Goal: Task Accomplishment & Management: Manage account settings

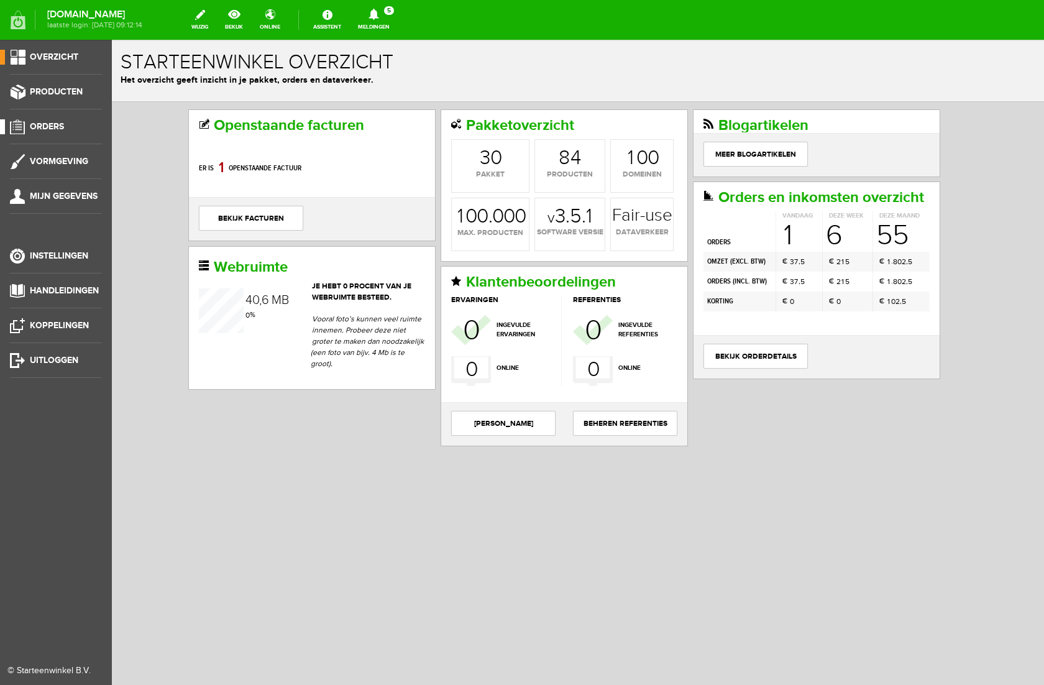
click at [52, 133] on link "Orders" at bounding box center [51, 126] width 102 height 15
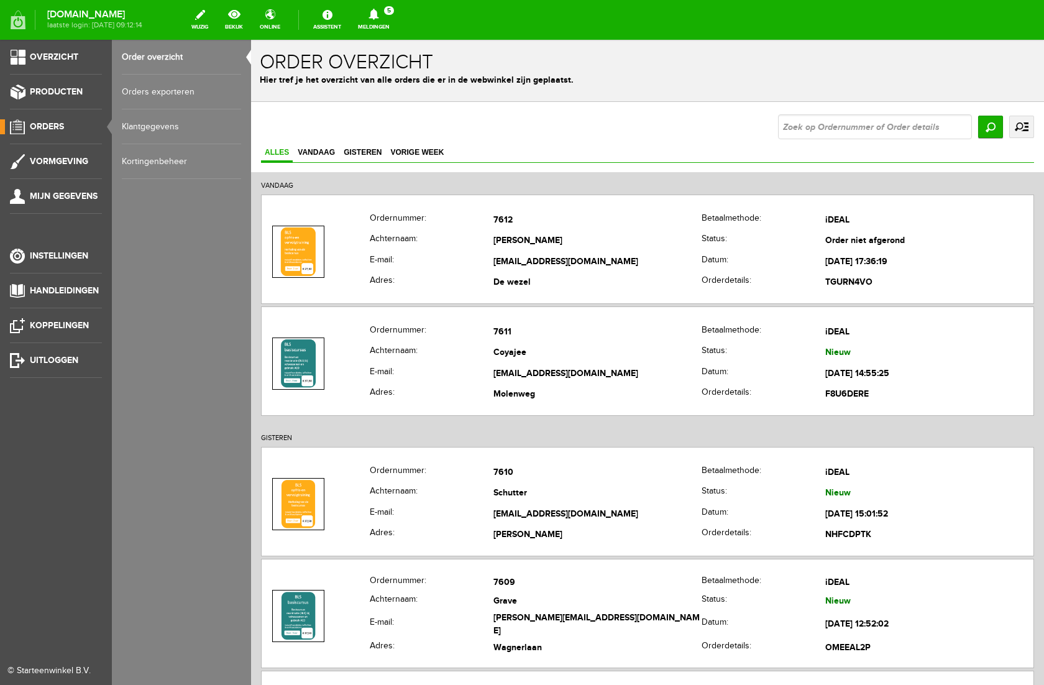
click at [191, 165] on link "Kortingenbeheer" at bounding box center [181, 161] width 119 height 35
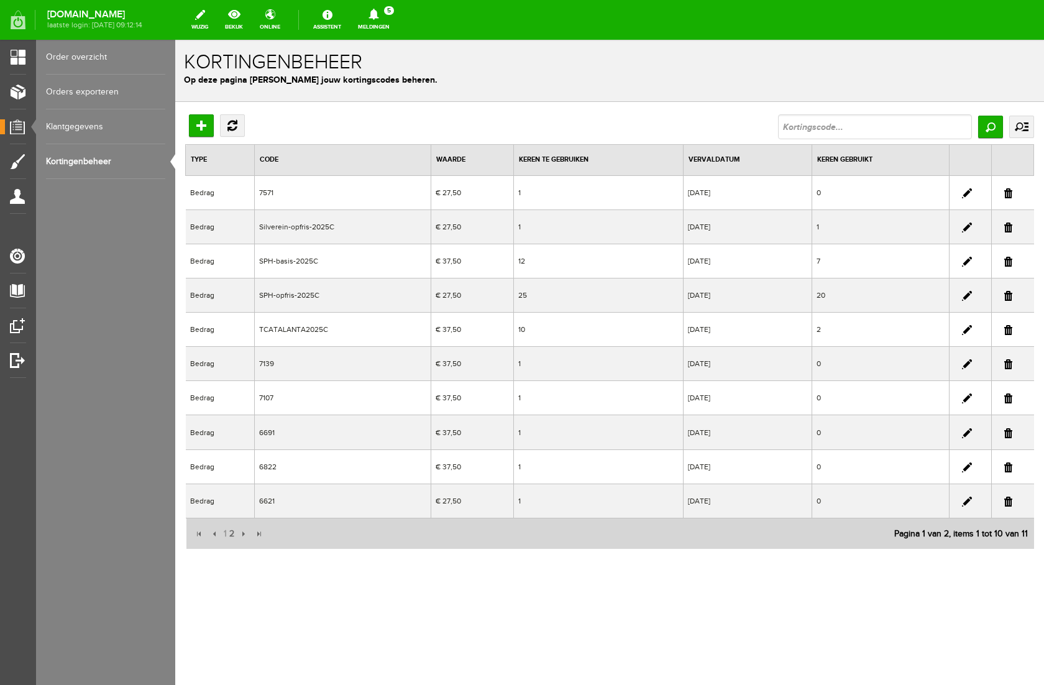
click at [969, 228] on link at bounding box center [967, 227] width 10 height 10
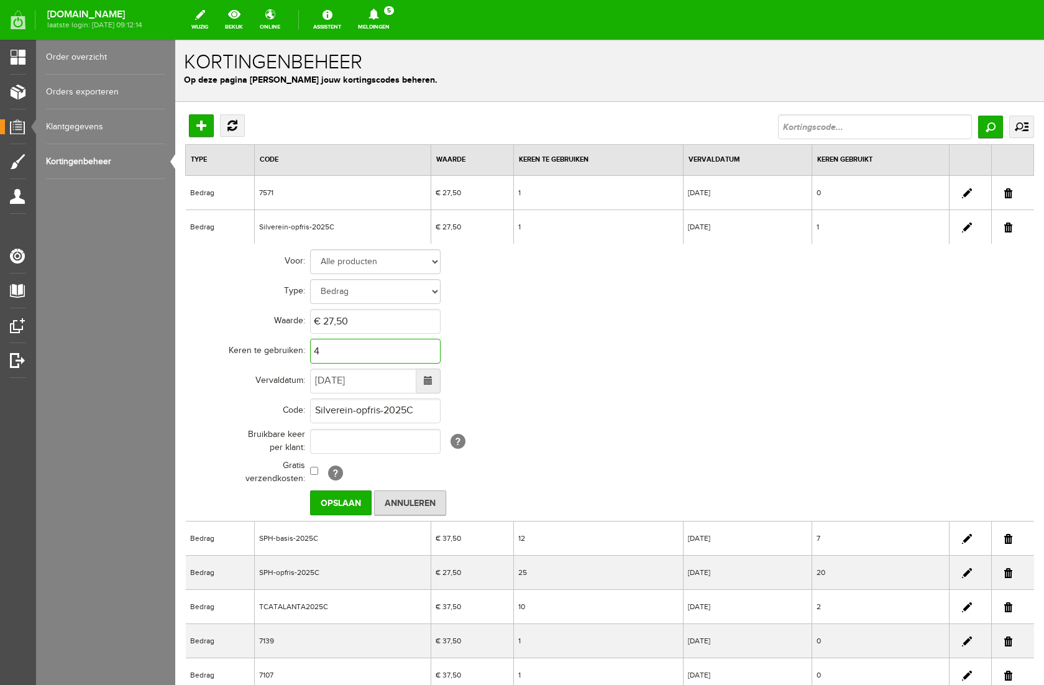
click at [339, 353] on input "4" at bounding box center [375, 351] width 130 height 25
drag, startPoint x: 331, startPoint y: 350, endPoint x: 254, endPoint y: 340, distance: 77.6
click at [254, 340] on tr "Keren te gebruiken: 17" at bounding box center [484, 351] width 596 height 30
type input "2"
click at [673, 348] on td "2" at bounding box center [546, 351] width 472 height 30
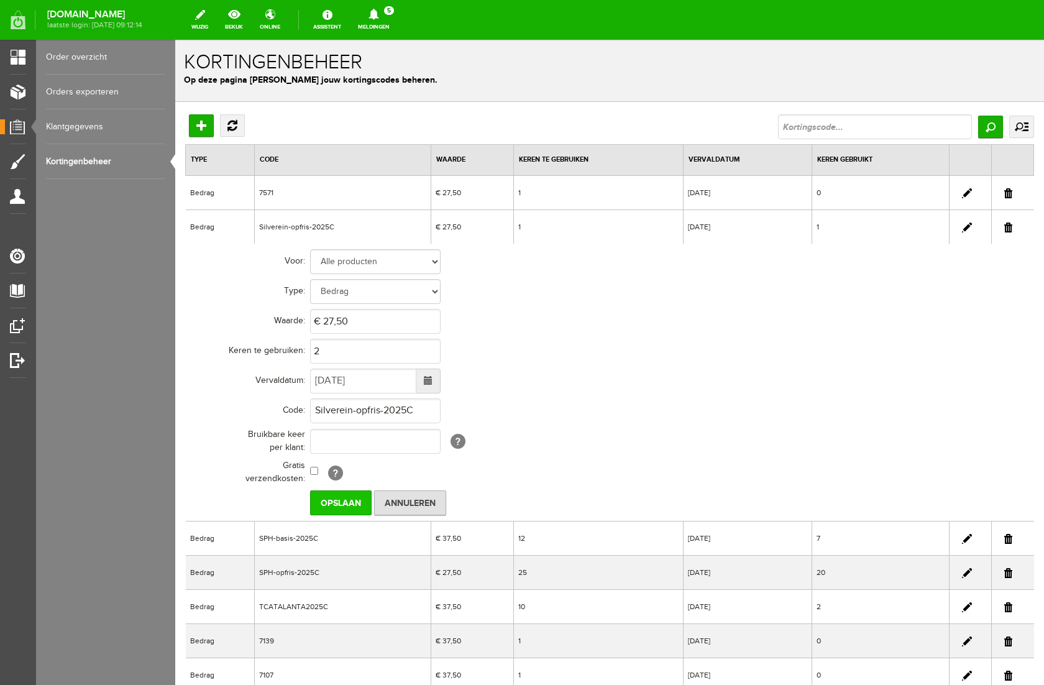
click at [355, 510] on input "Opslaan" at bounding box center [340, 502] width 61 height 25
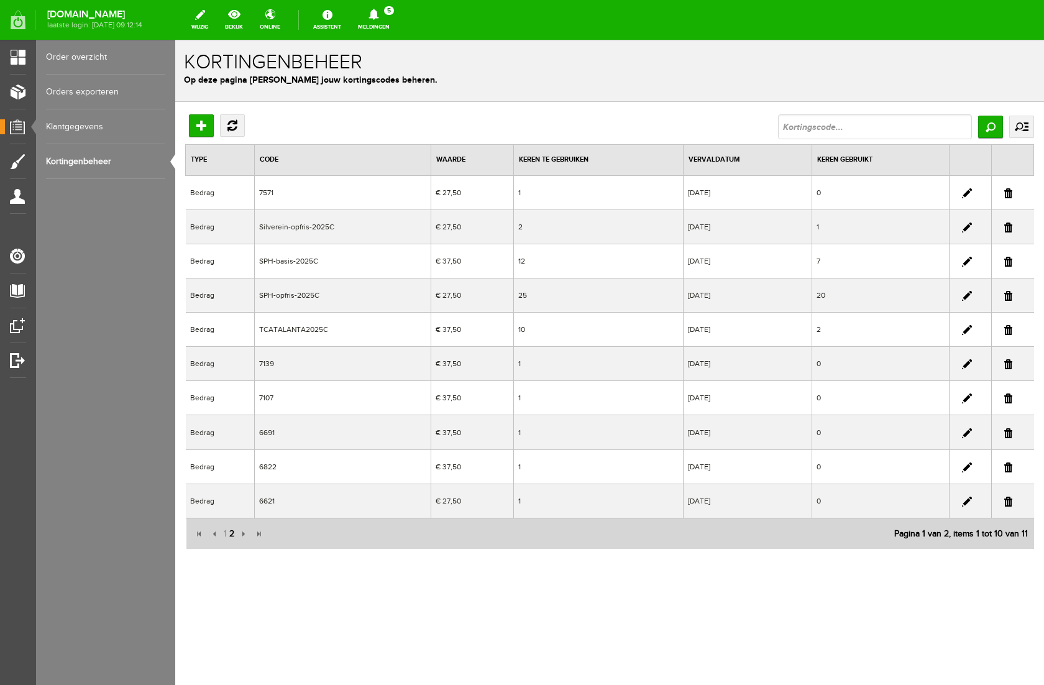
click at [232, 534] on span "2" at bounding box center [231, 533] width 7 height 25
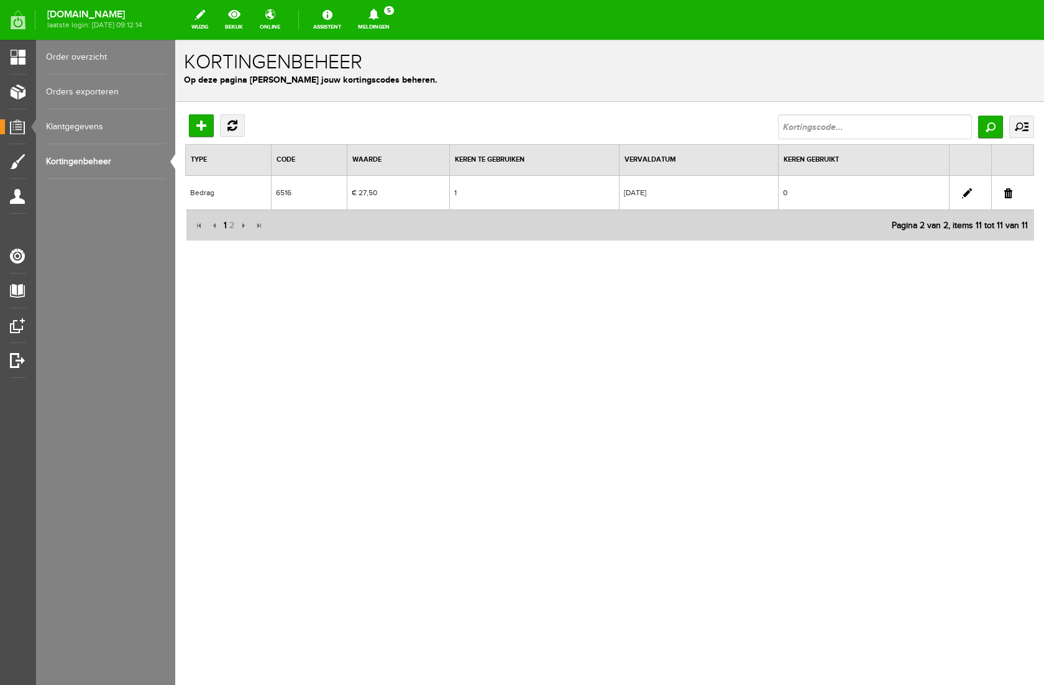
click at [224, 223] on span "1" at bounding box center [225, 225] width 6 height 25
